Goal: Task Accomplishment & Management: Use online tool/utility

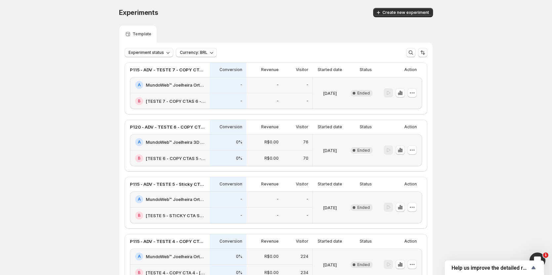
click at [402, 153] on icon "button" at bounding box center [400, 150] width 7 height 7
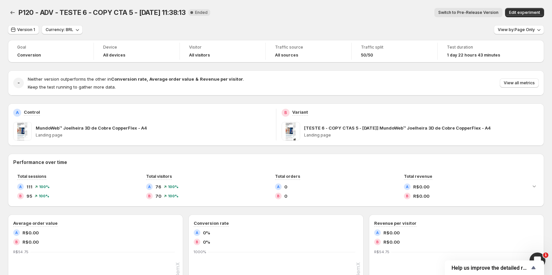
click at [472, 9] on button "Switch to Pre-Release Version" at bounding box center [469, 12] width 68 height 9
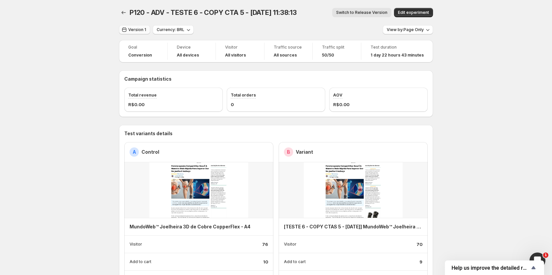
click at [140, 32] on span "Version 1" at bounding box center [137, 29] width 18 height 5
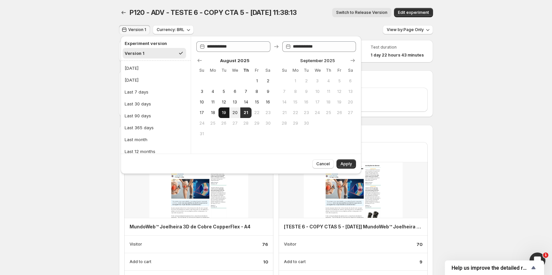
click at [227, 112] on span "19" at bounding box center [224, 112] width 6 height 5
type input "**********"
click at [355, 164] on button "Apply" at bounding box center [347, 163] width 20 height 9
